Goal: Task Accomplishment & Management: Use online tool/utility

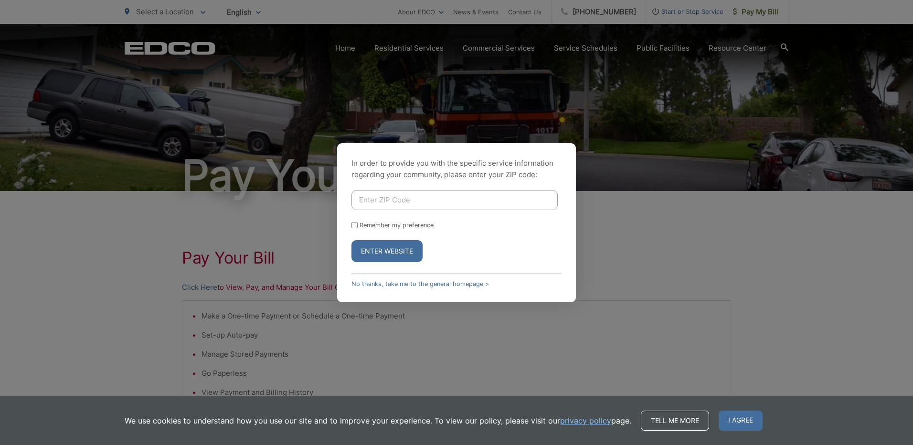
click at [415, 205] on input "Enter ZIP Code" at bounding box center [455, 200] width 206 height 20
type input "92102"
click at [352, 240] on button "Enter Website" at bounding box center [387, 251] width 71 height 22
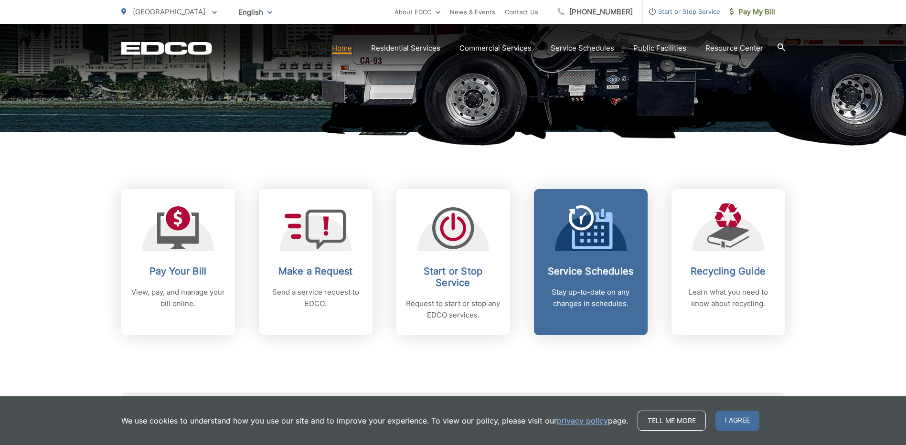
scroll to position [287, 0]
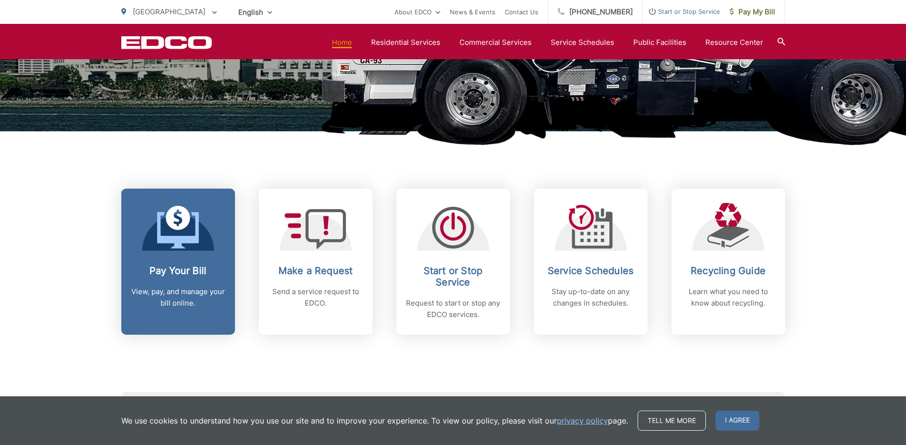
click at [185, 288] on p "View, pay, and manage your bill online." at bounding box center [178, 297] width 95 height 23
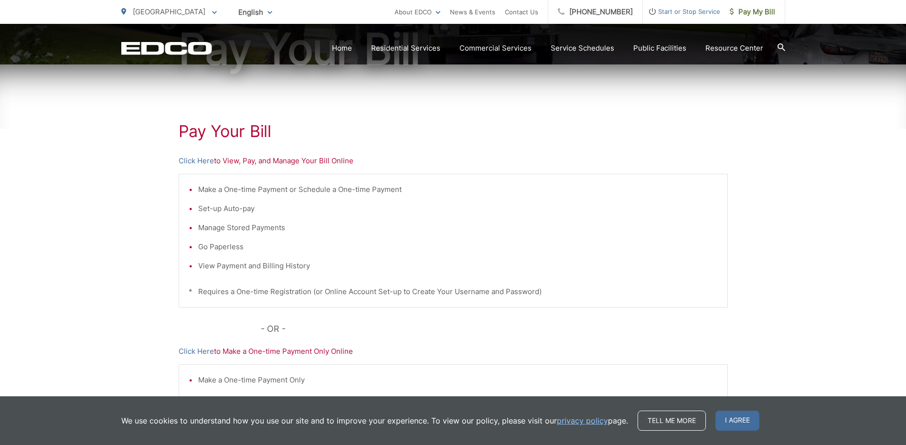
scroll to position [191, 0]
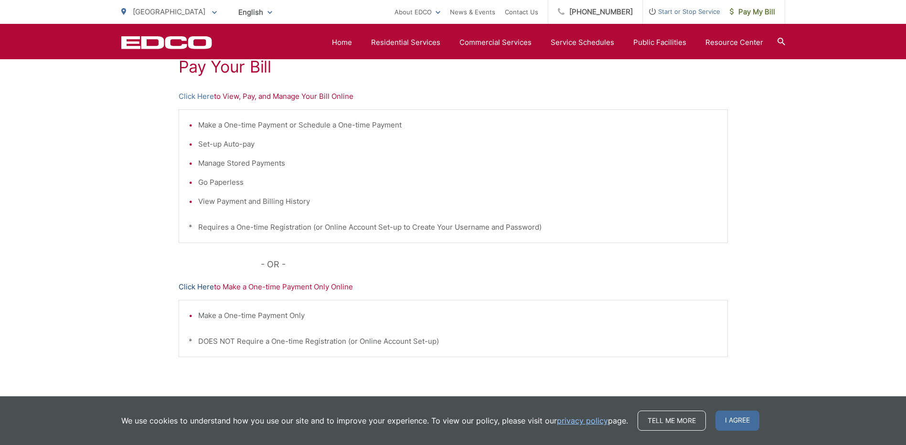
click at [202, 288] on link "Click Here" at bounding box center [196, 286] width 35 height 11
